Goal: Navigation & Orientation: Find specific page/section

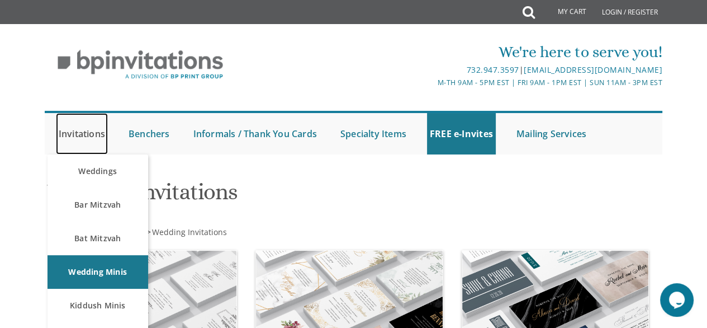
click at [100, 129] on link "Invitations" at bounding box center [82, 133] width 52 height 41
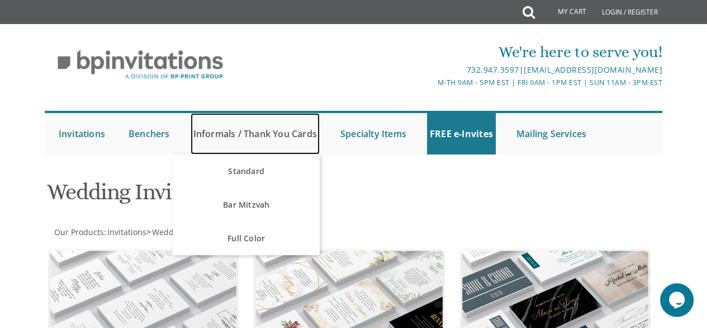
click at [277, 138] on link "Informals / Thank You Cards" at bounding box center [255, 133] width 129 height 41
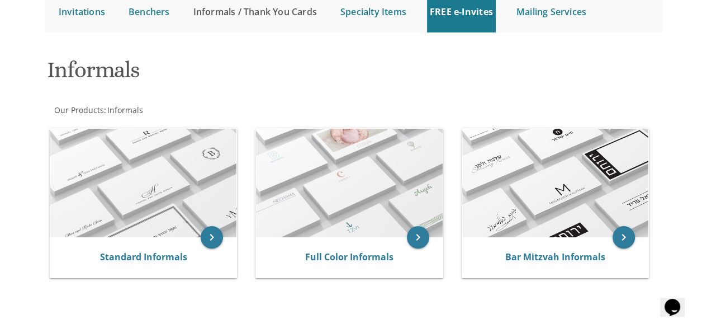
scroll to position [56, 0]
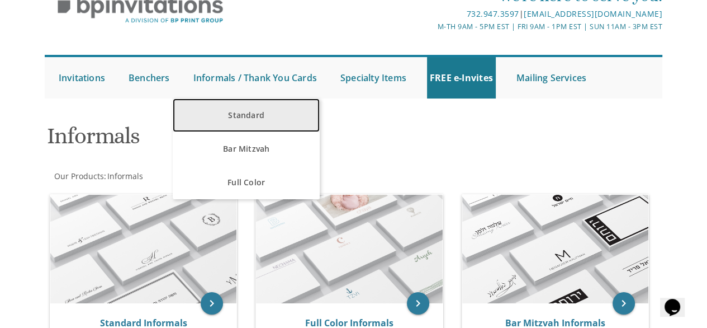
click at [246, 110] on link "Standard" at bounding box center [246, 115] width 147 height 34
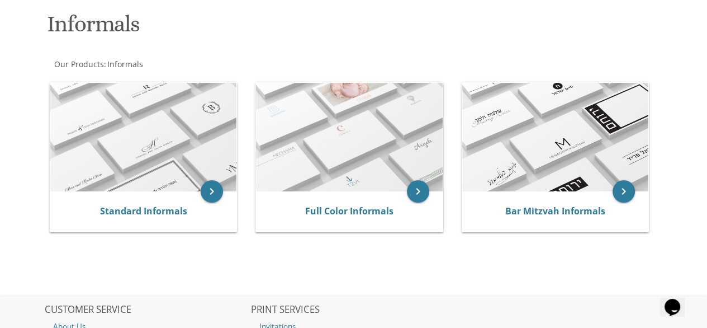
scroll to position [112, 0]
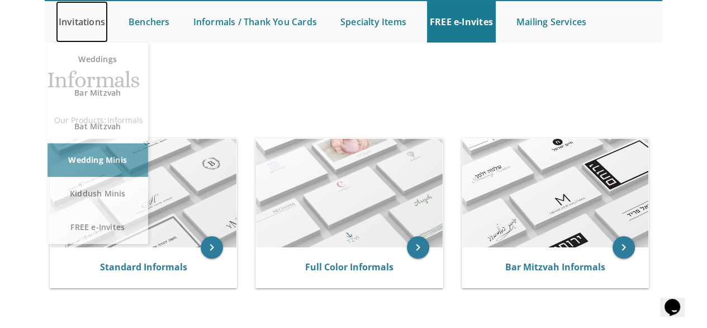
click at [85, 18] on link "Invitations" at bounding box center [82, 21] width 52 height 41
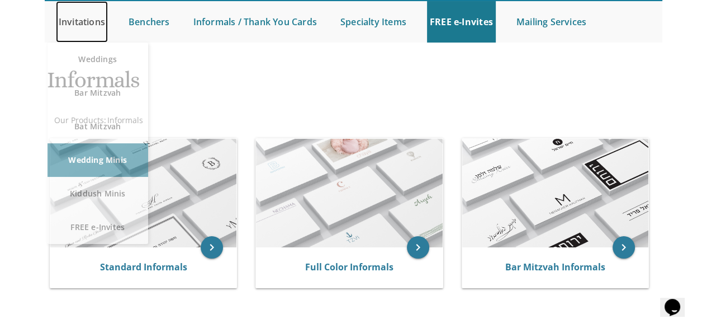
click at [75, 16] on link "Invitations" at bounding box center [82, 21] width 52 height 41
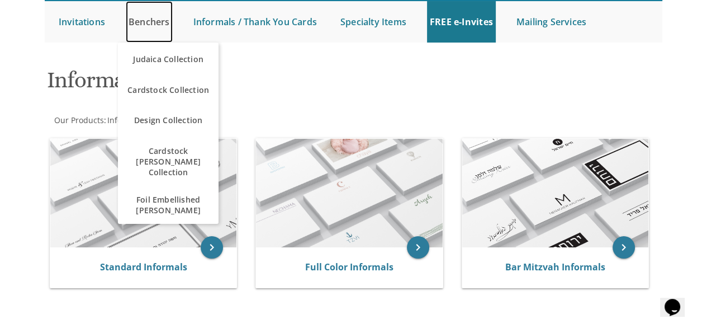
click at [141, 24] on link "Benchers" at bounding box center [149, 21] width 47 height 41
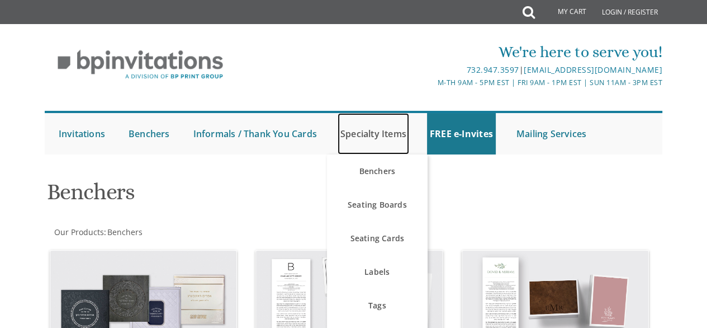
click at [393, 135] on link "Specialty Items" at bounding box center [374, 133] width 72 height 41
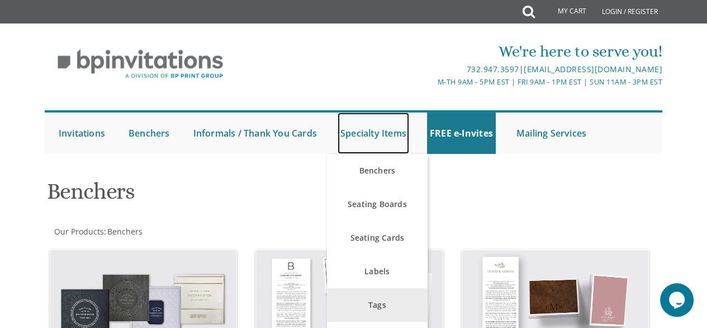
scroll to position [36, 0]
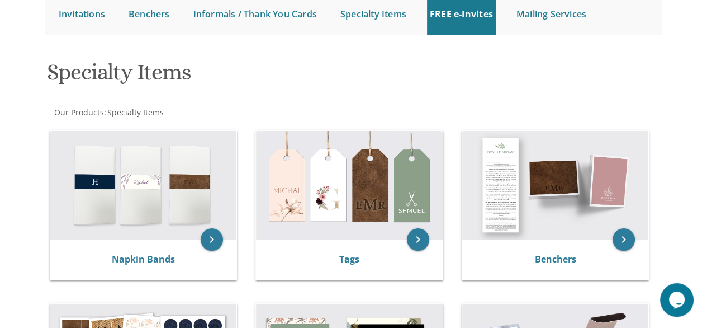
scroll to position [112, 0]
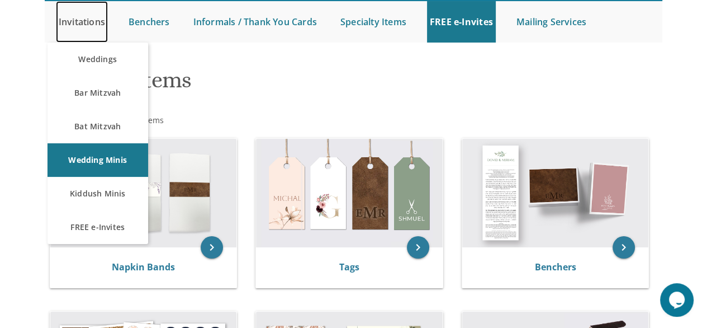
click at [100, 23] on link "Invitations" at bounding box center [82, 21] width 52 height 41
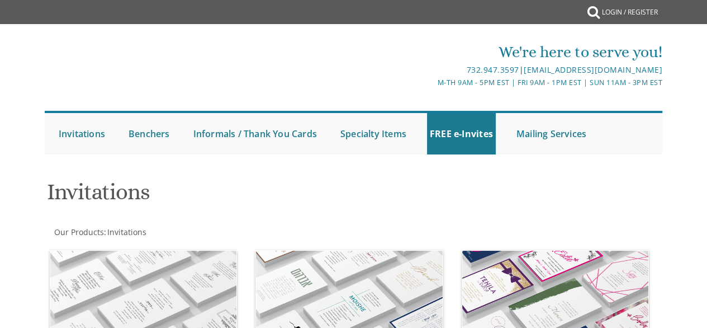
click at [160, 20] on div "Submit My Cart {{shoppingcart.totalQuantityDisplay}} Total: {{shoppingcart.subt…" at bounding box center [354, 12] width 620 height 24
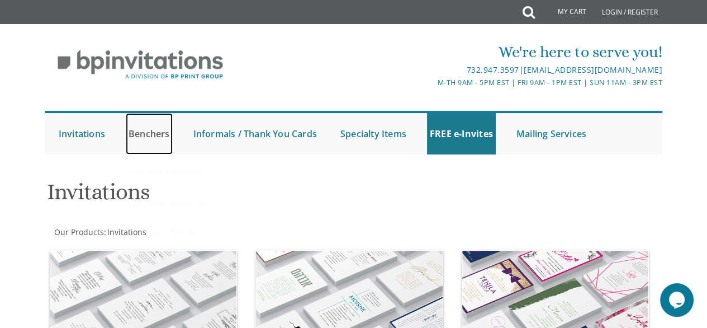
click at [136, 133] on link "Benchers" at bounding box center [149, 133] width 47 height 41
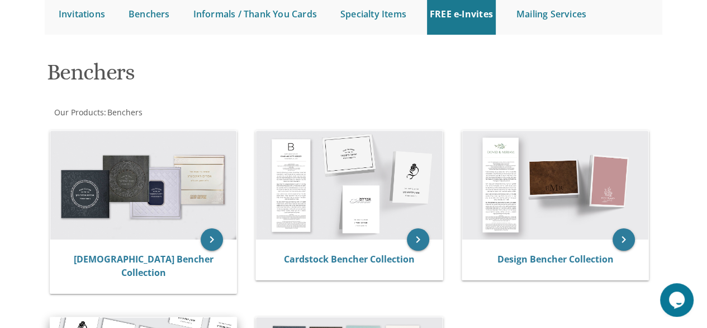
scroll to position [112, 0]
